Goal: Task Accomplishment & Management: Use online tool/utility

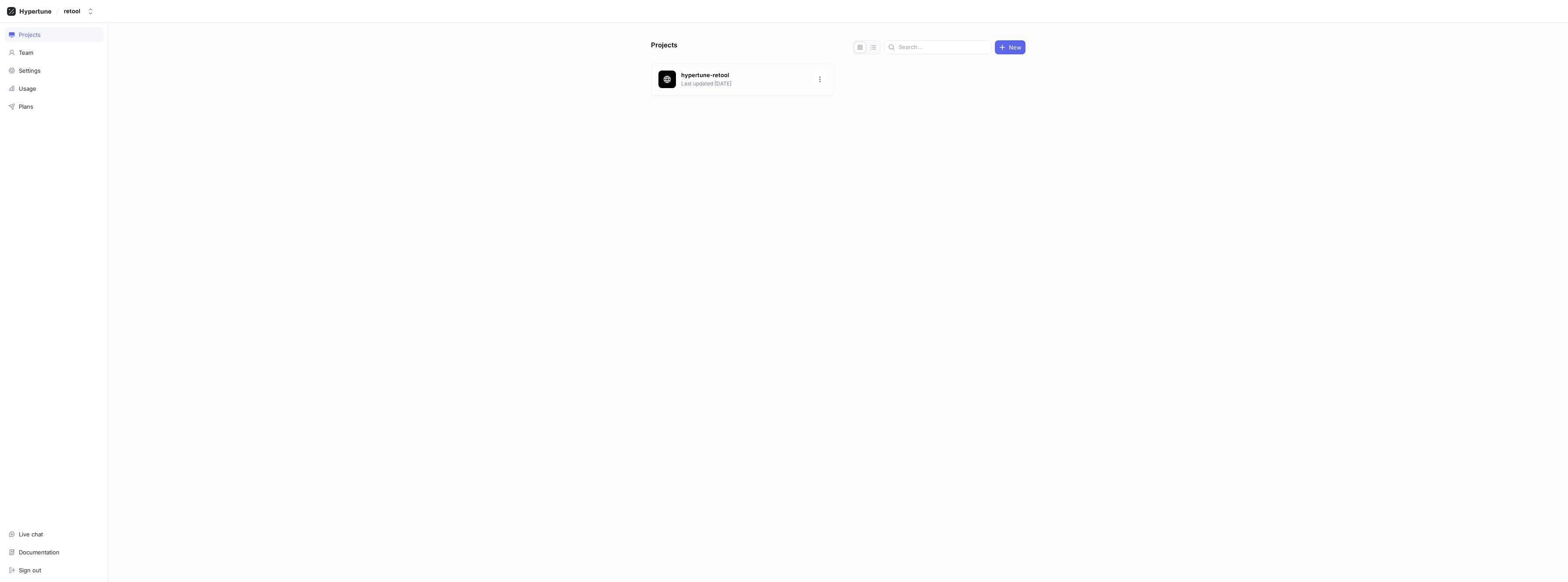
click at [701, 86] on p "Last updated [DATE]" at bounding box center [744, 83] width 127 height 8
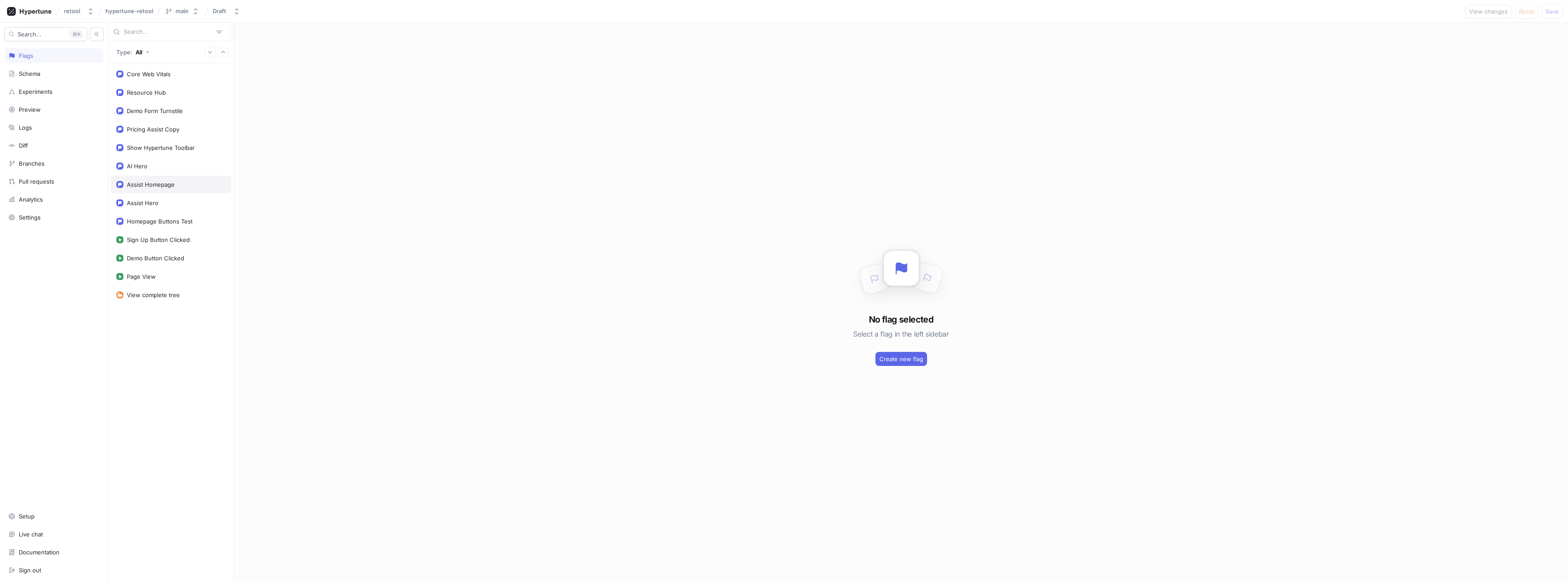
click at [163, 186] on div "Assist Homepage" at bounding box center [150, 184] width 47 height 7
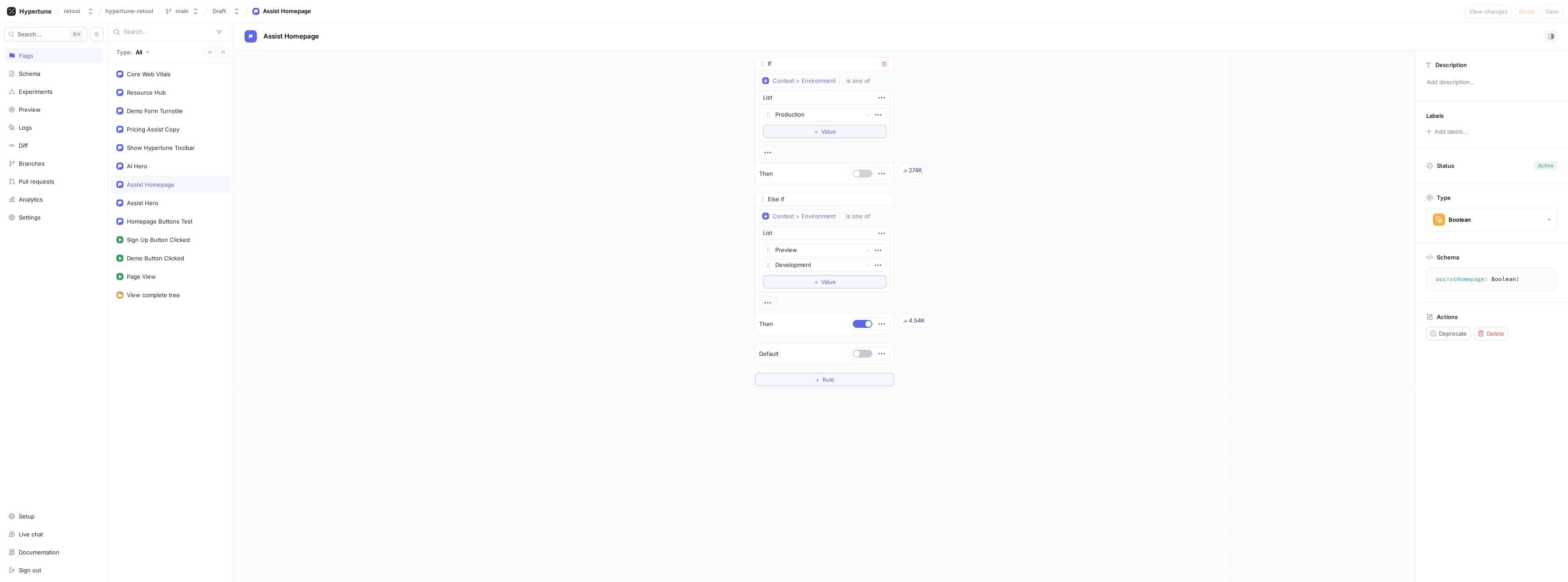
click at [859, 174] on span "button" at bounding box center [857, 173] width 6 height 6
click at [174, 199] on div "Assist Hero" at bounding box center [171, 203] width 109 height 7
click at [174, 185] on div "Assist Homepage" at bounding box center [150, 184] width 47 height 7
click at [171, 218] on div "Homepage Buttons Test" at bounding box center [160, 222] width 66 height 7
click at [163, 183] on div "Assist Homepage" at bounding box center [150, 184] width 47 height 7
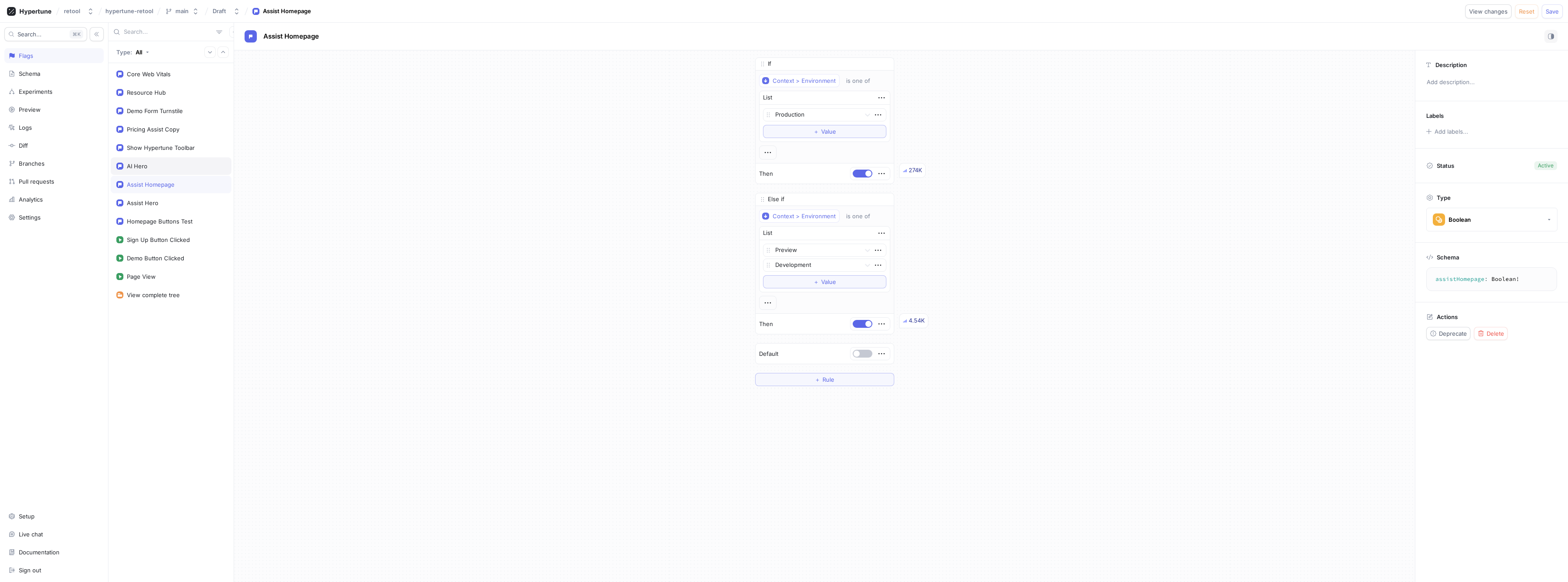
click at [160, 163] on div "AI Hero" at bounding box center [171, 166] width 109 height 7
click at [160, 185] on div "Assist Homepage" at bounding box center [150, 184] width 47 height 7
click at [1554, 11] on span "Save" at bounding box center [1553, 12] width 13 height 5
click at [154, 125] on div "Pricing Assist Copy" at bounding box center [170, 129] width 120 height 17
type textarea "pricingAssistCopy: Boolean!"
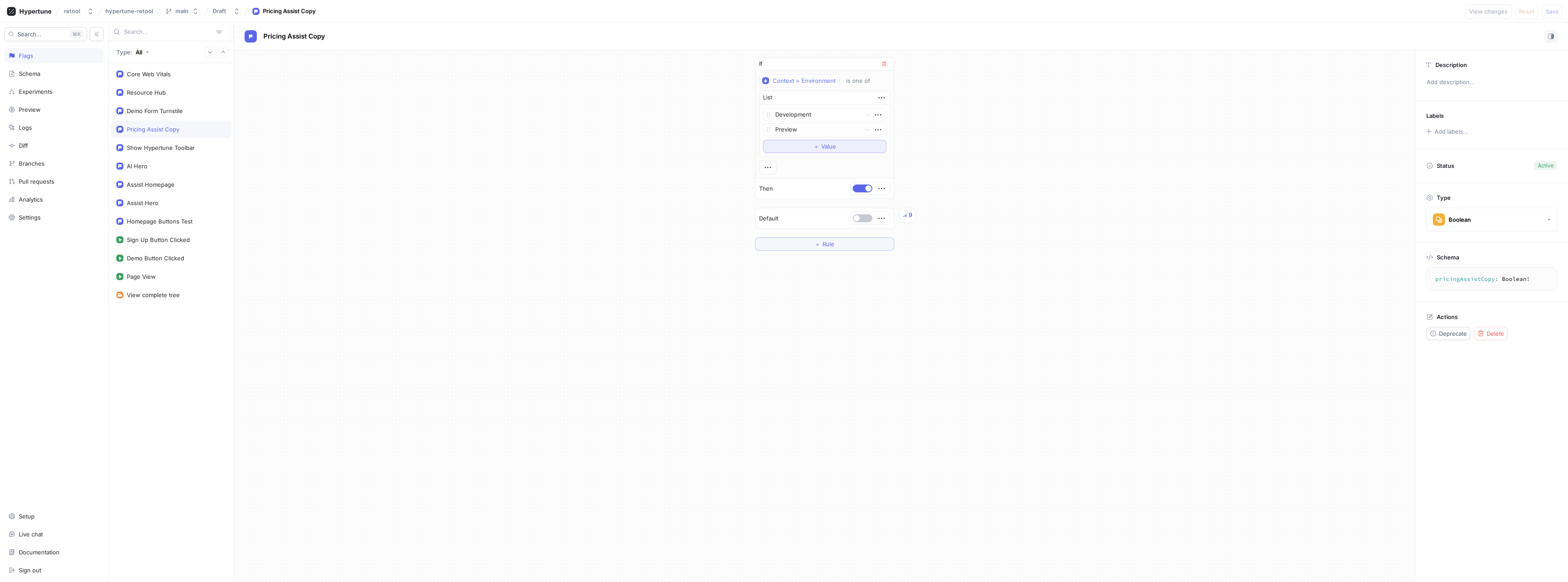
click at [818, 147] on span "＋" at bounding box center [816, 146] width 5 height 5
click at [959, 157] on div "If Context > Environment is one of List Development Preview option Production, …" at bounding box center [825, 152] width 1181 height 205
click at [1548, 11] on span "Save" at bounding box center [1553, 12] width 13 height 5
click at [1012, 314] on div "If Context > Environment is one of List Development Preview Production To pick …" at bounding box center [825, 316] width 1181 height 531
